Goal: Book appointment/travel/reservation

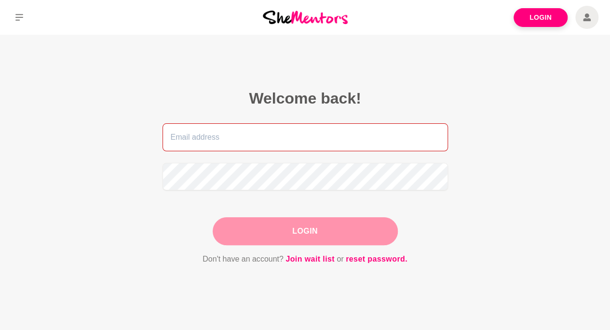
click at [335, 136] on input "email" at bounding box center [306, 137] width 286 height 28
type input "[EMAIL_ADDRESS][DOMAIN_NAME]"
click at [278, 134] on input "[EMAIL_ADDRESS][DOMAIN_NAME]" at bounding box center [306, 137] width 286 height 28
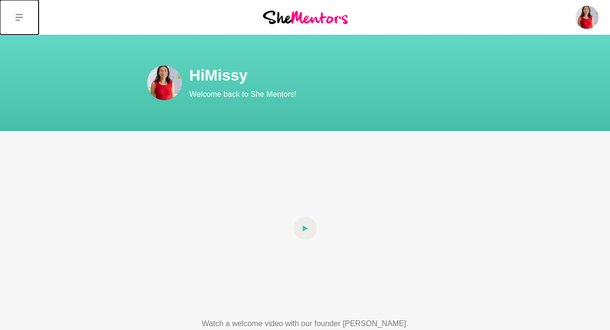
click at [19, 22] on button at bounding box center [19, 17] width 39 height 35
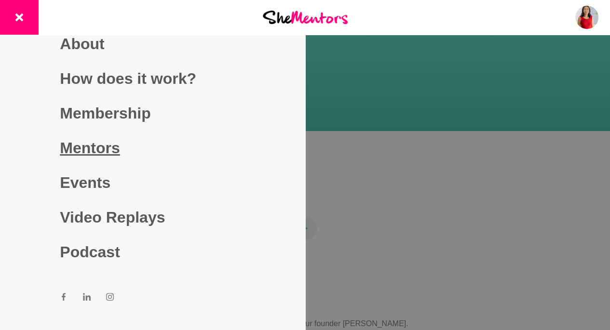
click at [89, 148] on link "Mentors" at bounding box center [152, 148] width 185 height 35
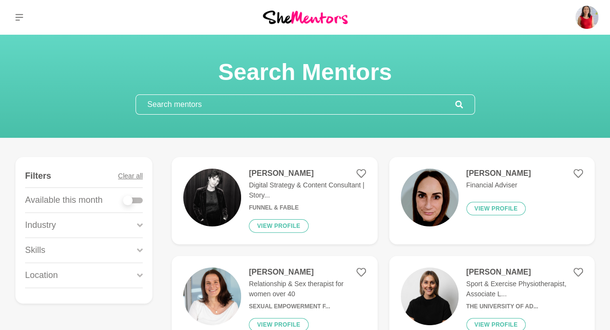
click at [139, 198] on div at bounding box center [132, 201] width 19 height 6
checkbox input "true"
click at [132, 195] on label at bounding box center [132, 199] width 19 height 10
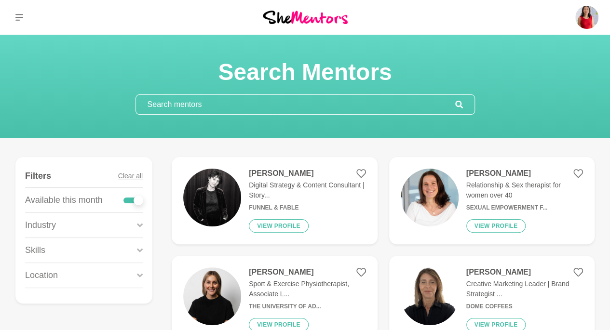
click at [132, 198] on div at bounding box center [132, 201] width 19 height 6
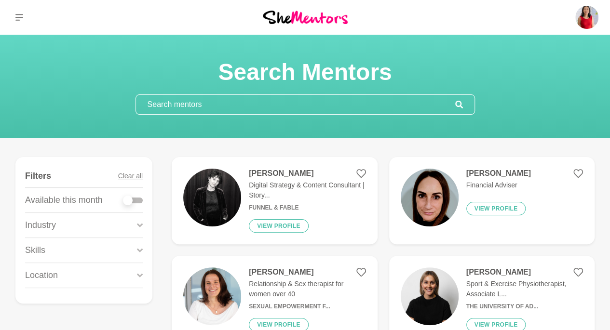
click at [132, 200] on div at bounding box center [128, 201] width 10 height 10
checkbox input "true"
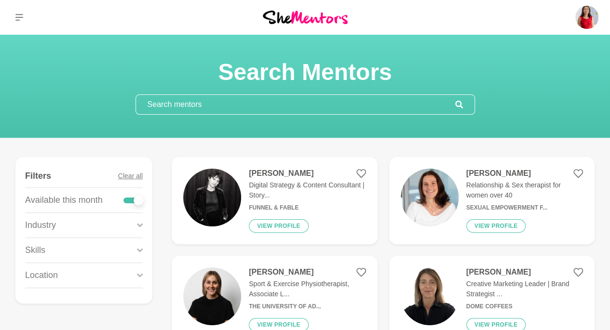
click at [110, 273] on div "Location" at bounding box center [84, 275] width 118 height 25
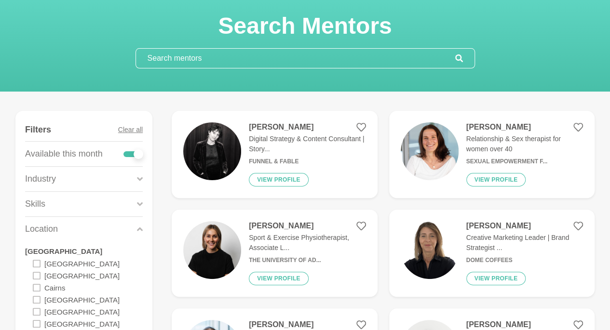
scroll to position [145, 0]
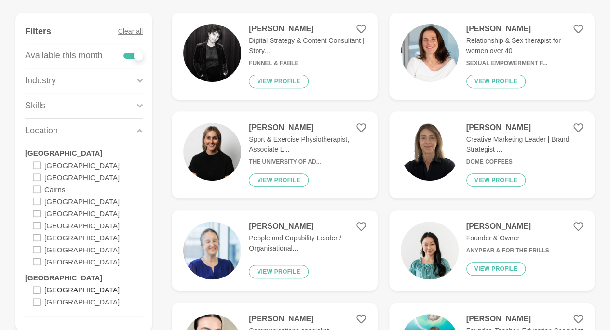
click at [58, 288] on label "[GEOGRAPHIC_DATA]" at bounding box center [81, 290] width 75 height 12
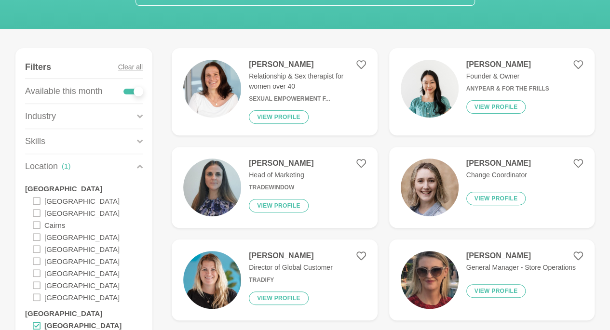
scroll to position [96, 0]
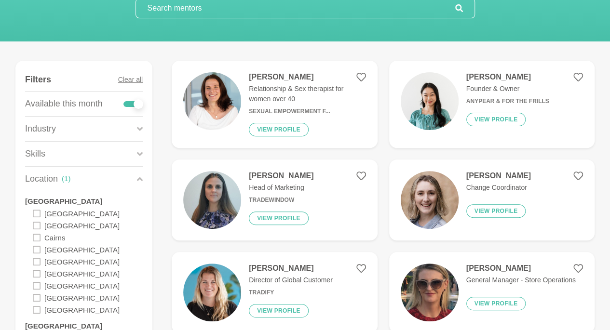
click at [218, 107] on img at bounding box center [212, 101] width 58 height 58
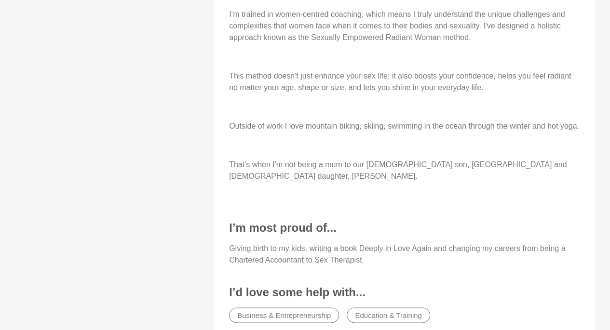
scroll to position [531, 0]
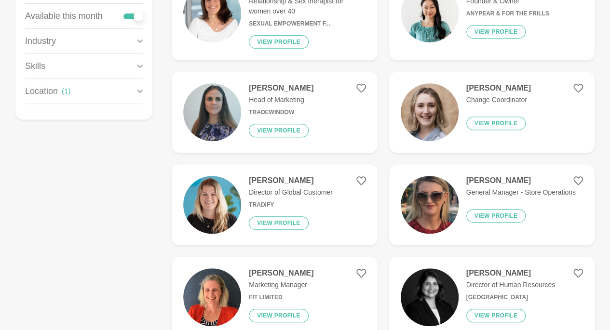
scroll to position [193, 0]
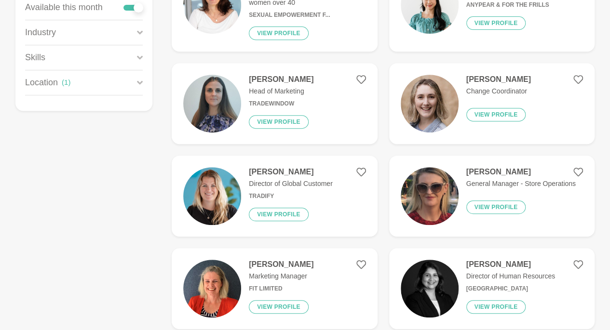
click at [437, 113] on img at bounding box center [430, 104] width 58 height 58
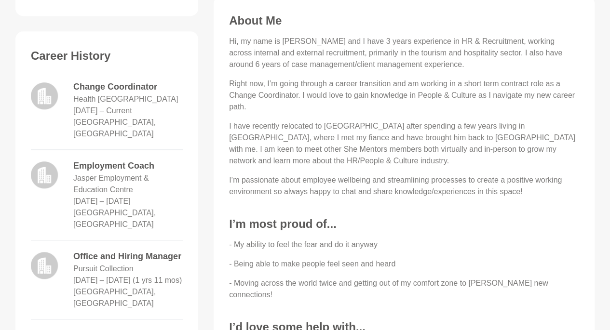
scroll to position [482, 0]
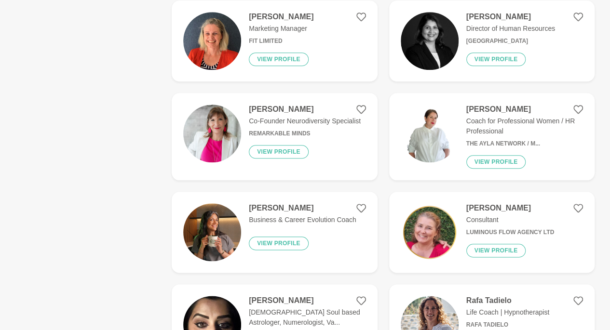
scroll to position [434, 0]
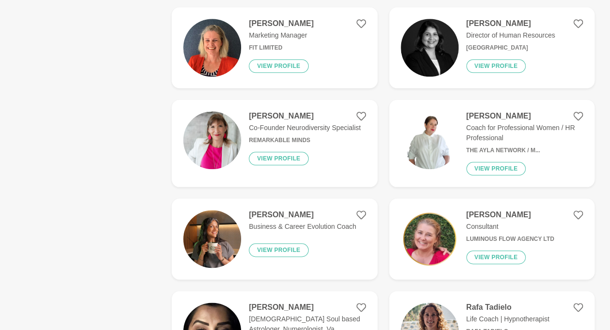
click at [424, 140] on img at bounding box center [430, 140] width 58 height 58
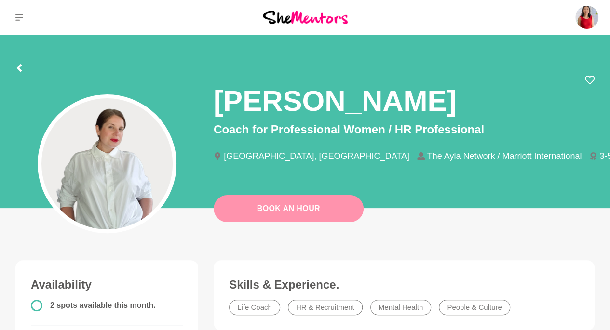
click at [278, 207] on link "Book An Hour" at bounding box center [289, 208] width 150 height 27
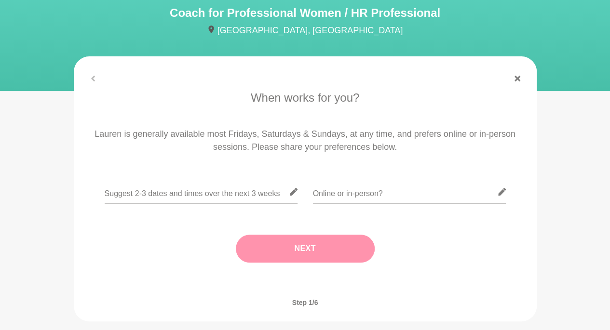
scroll to position [96, 0]
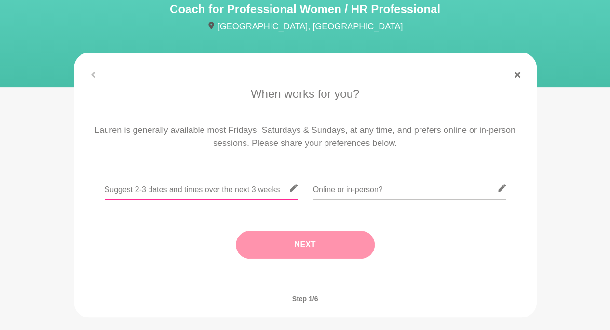
click at [189, 188] on input "text" at bounding box center [201, 189] width 193 height 24
click at [377, 195] on input "text" at bounding box center [409, 189] width 193 height 24
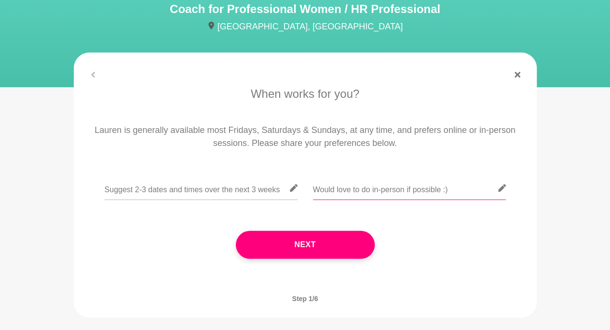
type input "Would love to do in-person if possible :)"
